Goal: Information Seeking & Learning: Learn about a topic

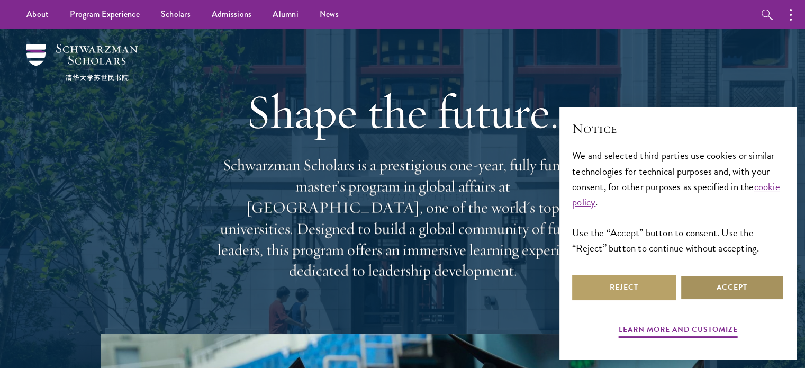
click at [702, 289] on button "Accept" at bounding box center [732, 287] width 104 height 25
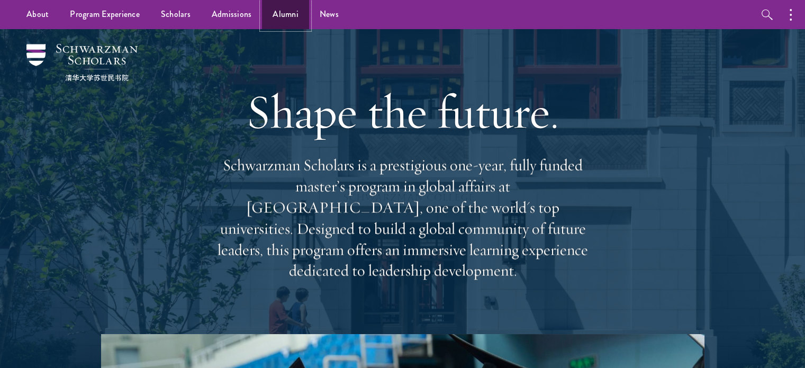
click at [287, 12] on link "Alumni" at bounding box center [285, 14] width 47 height 29
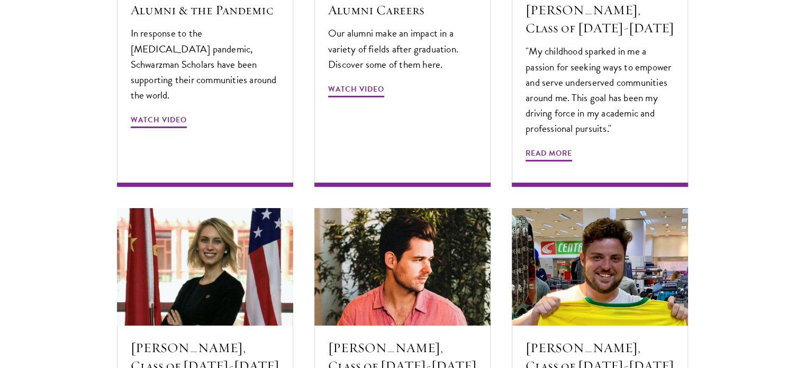
scroll to position [3616, 0]
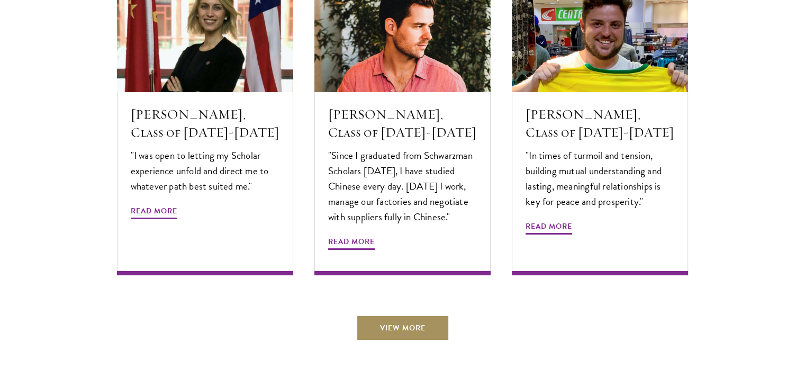
click at [394, 315] on link "View More" at bounding box center [402, 327] width 93 height 25
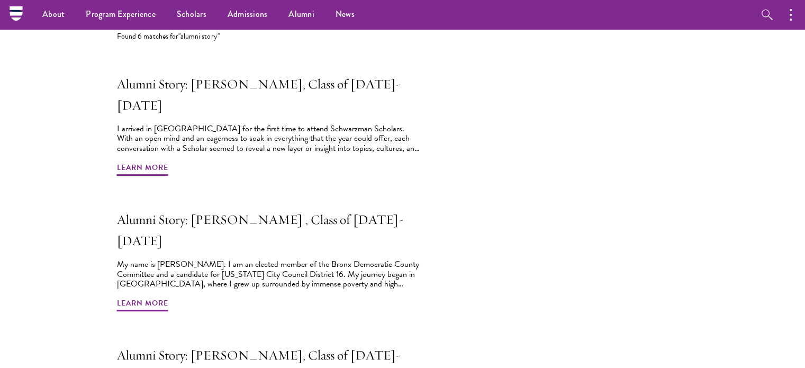
scroll to position [176, 0]
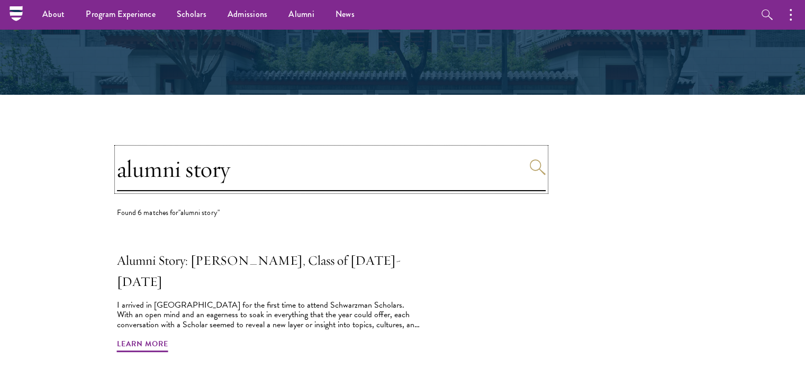
click at [279, 174] on input "alumni story" at bounding box center [331, 169] width 429 height 43
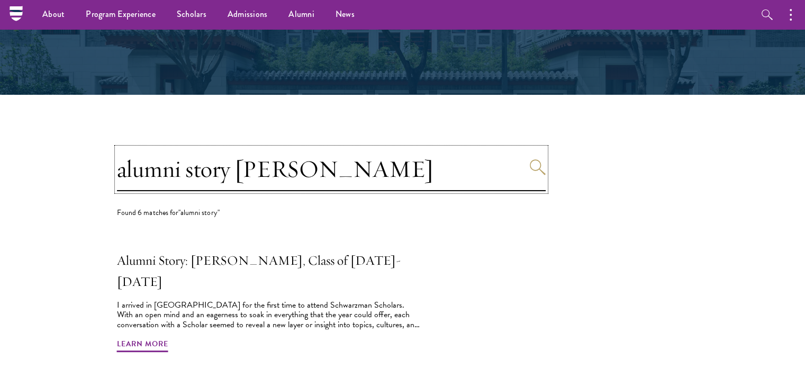
type input "alumni story [PERSON_NAME]"
click at [530, 159] on button "Search" at bounding box center [538, 167] width 16 height 16
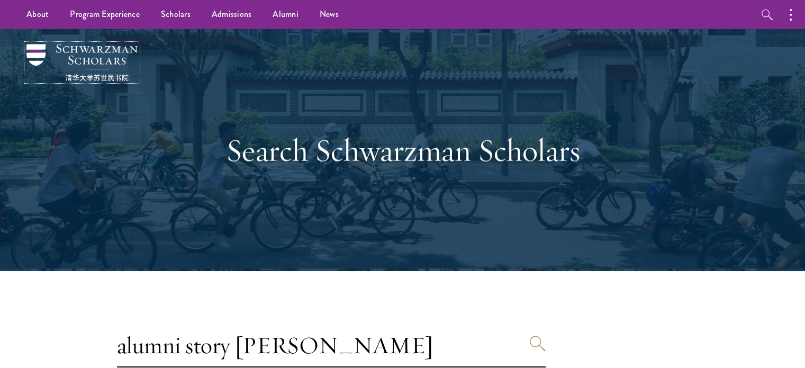
click at [67, 44] on img at bounding box center [81, 62] width 111 height 37
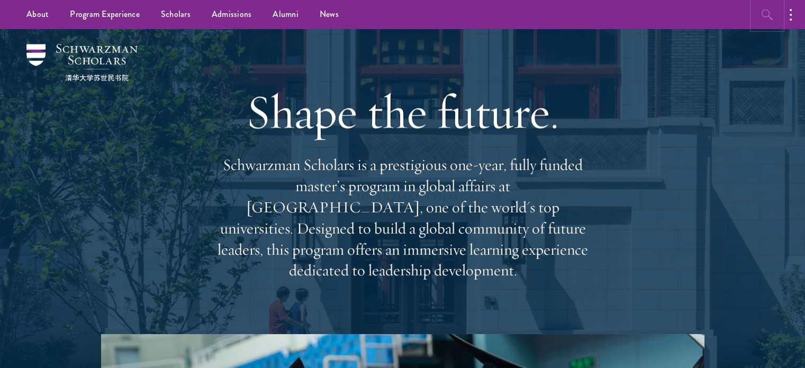
click at [761, 10] on icon "button" at bounding box center [767, 14] width 13 height 13
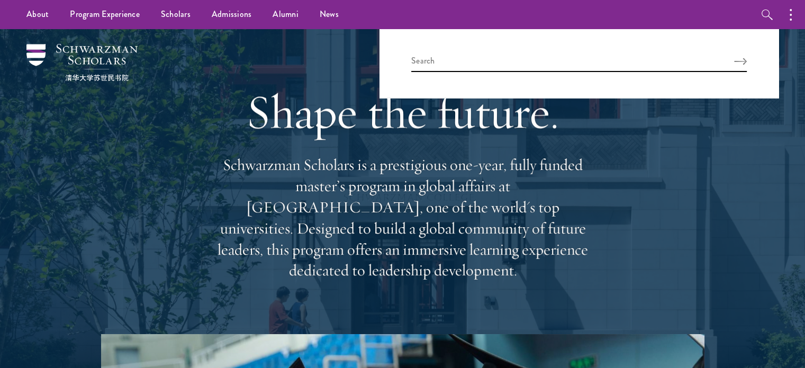
click at [605, 76] on div at bounding box center [578, 63] width 399 height 69
click at [615, 57] on input "search" at bounding box center [578, 63] width 335 height 17
type input "anna"
click at [734, 58] on button "Search" at bounding box center [740, 61] width 13 height 7
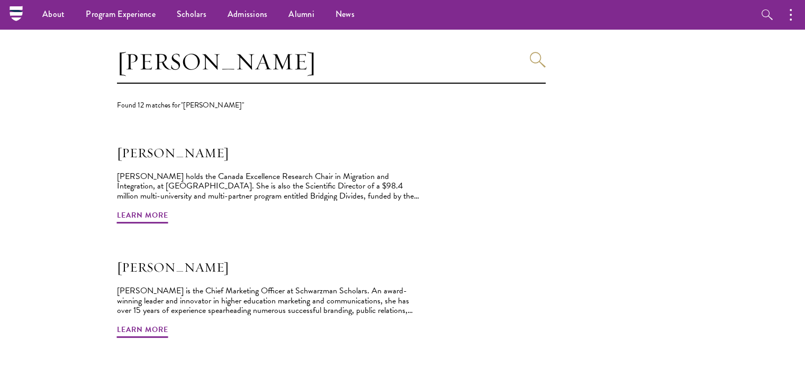
scroll to position [265, 0]
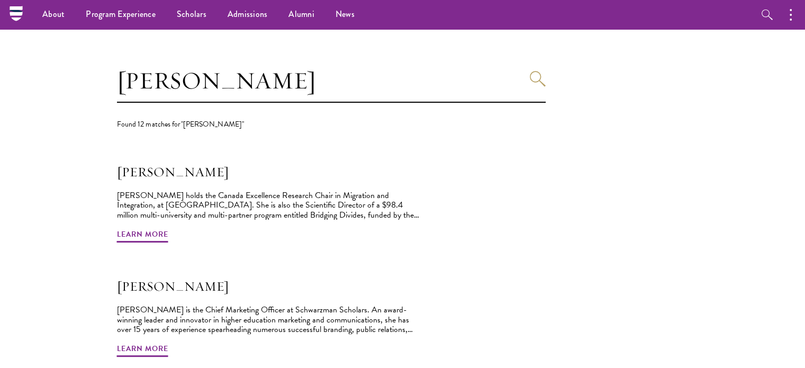
click at [8, 25] on div at bounding box center [24, 14] width 32 height 29
click at [10, 14] on icon at bounding box center [16, 14] width 13 height 4
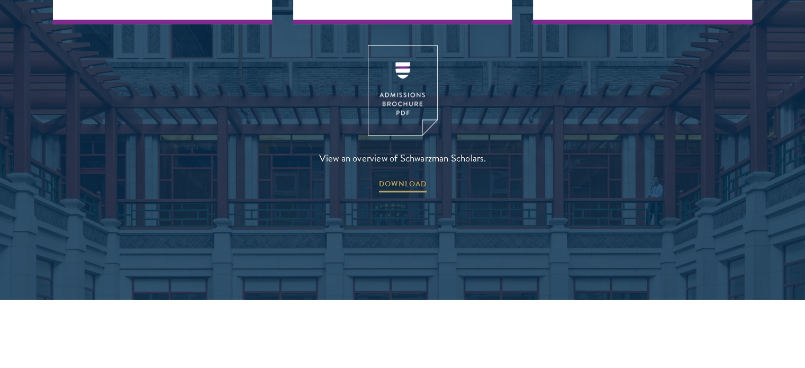
scroll to position [1499, 0]
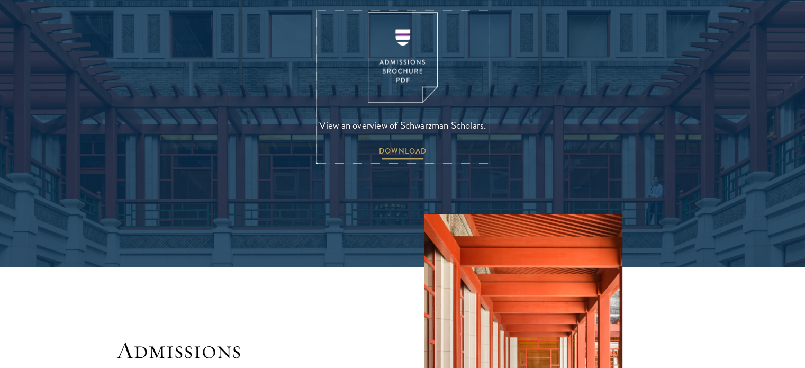
click at [404, 144] on span "DOWNLOAD" at bounding box center [403, 152] width 48 height 16
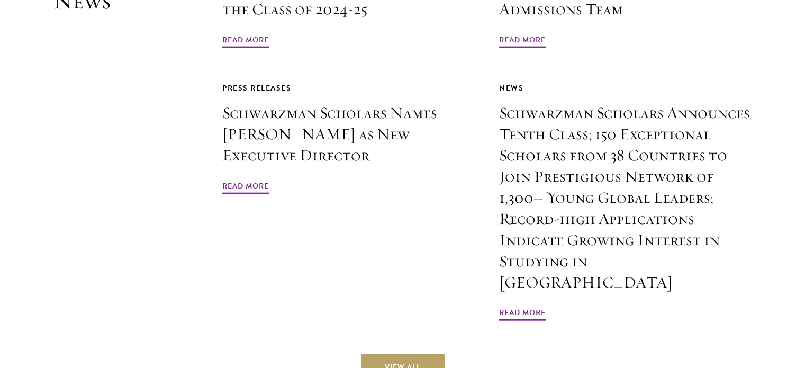
scroll to position [2557, 0]
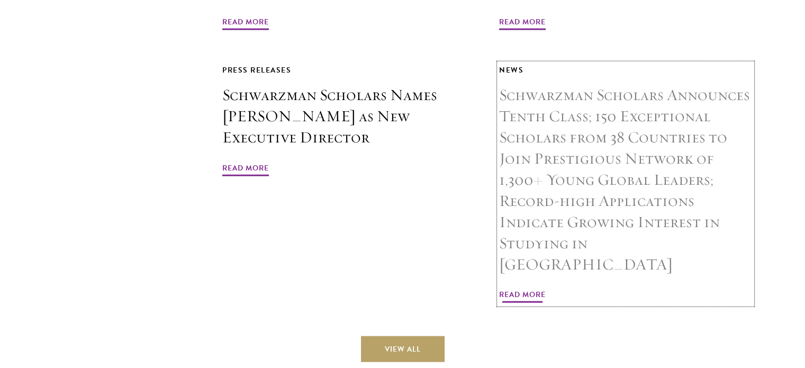
click at [525, 288] on span "Read More" at bounding box center [522, 296] width 47 height 16
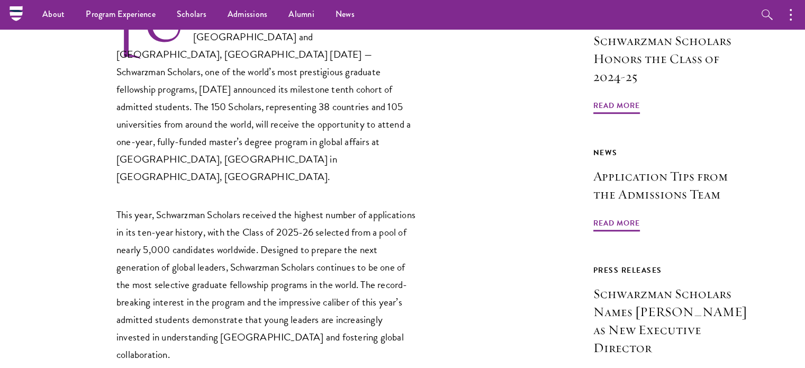
scroll to position [529, 0]
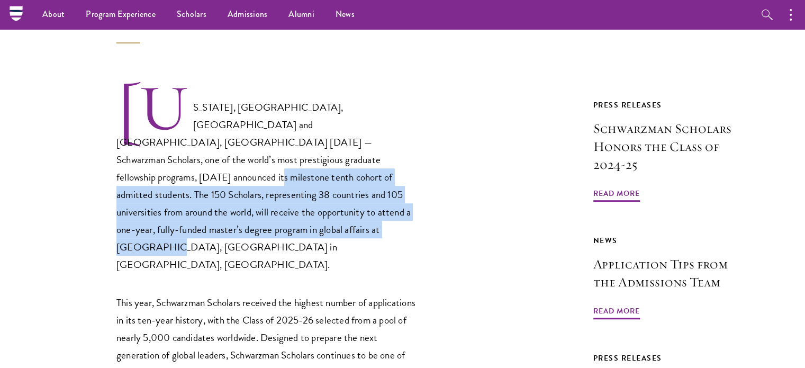
drag, startPoint x: 204, startPoint y: 130, endPoint x: 378, endPoint y: 177, distance: 180.4
click at [378, 177] on p "[US_STATE], [GEOGRAPHIC_DATA], [GEOGRAPHIC_DATA] and [GEOGRAPHIC_DATA], [GEOGRA…" at bounding box center [267, 178] width 302 height 190
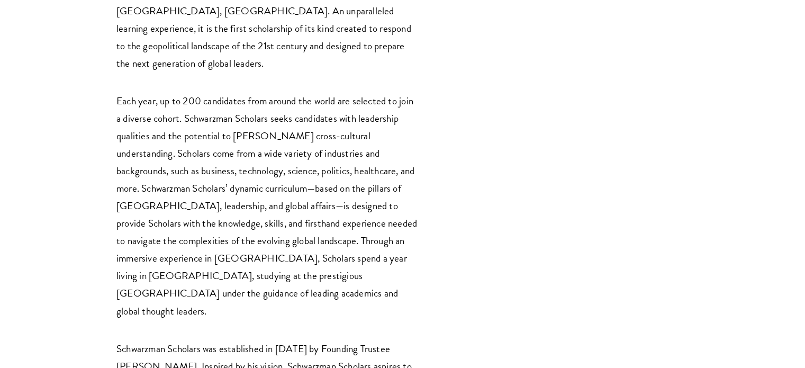
scroll to position [2646, 0]
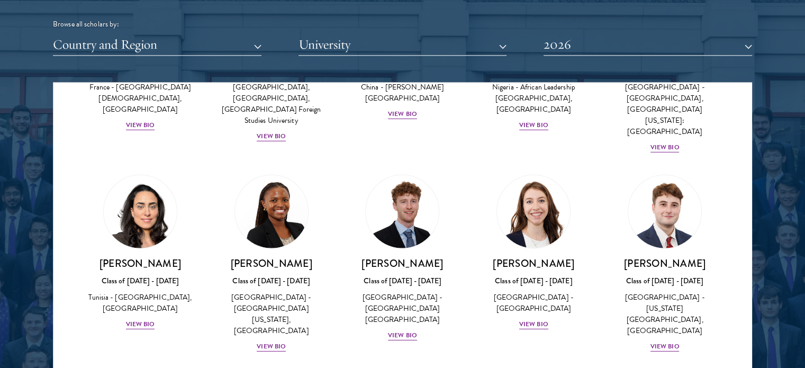
scroll to position [3527, 0]
